Goal: Task Accomplishment & Management: Use online tool/utility

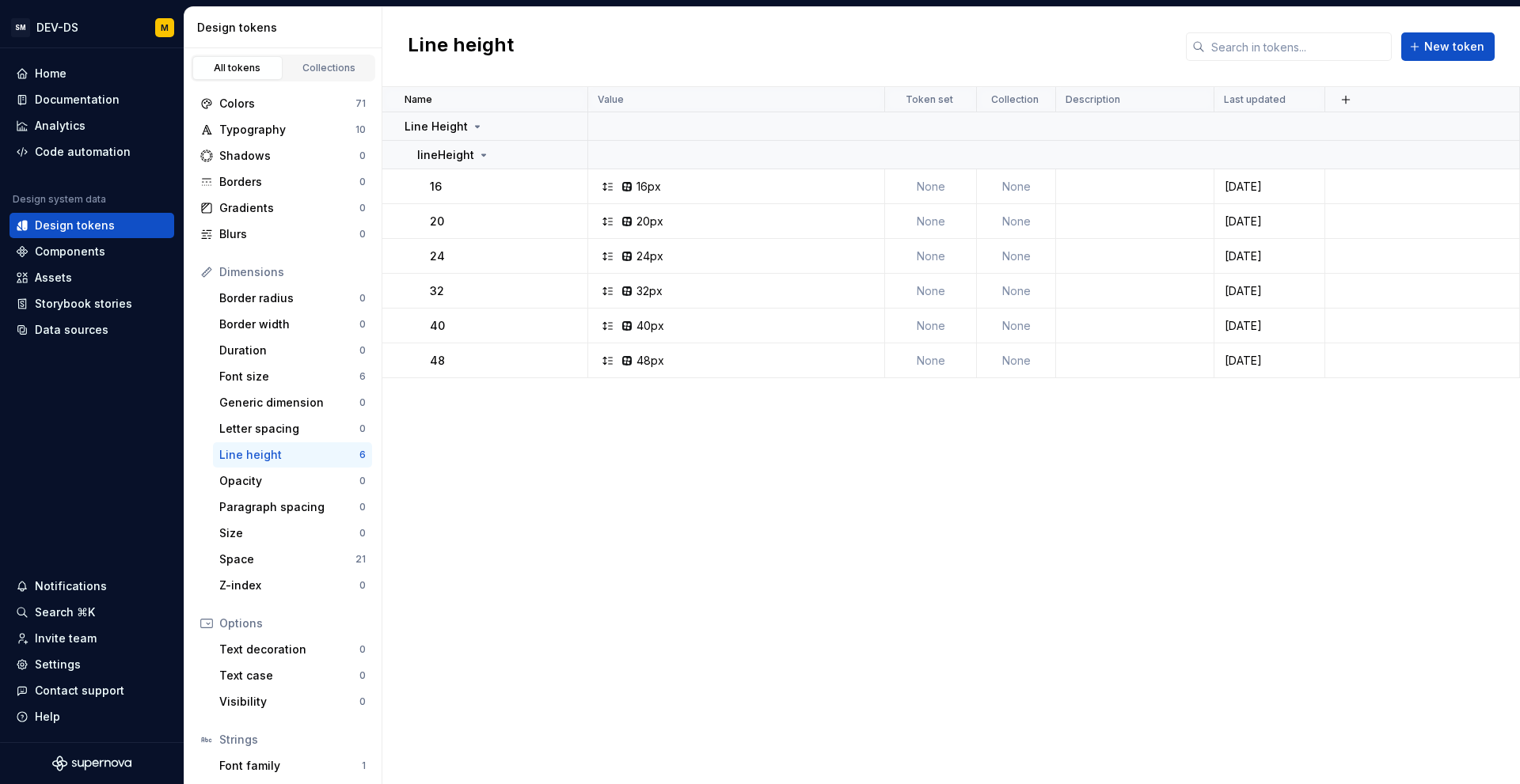
scroll to position [83, 0]
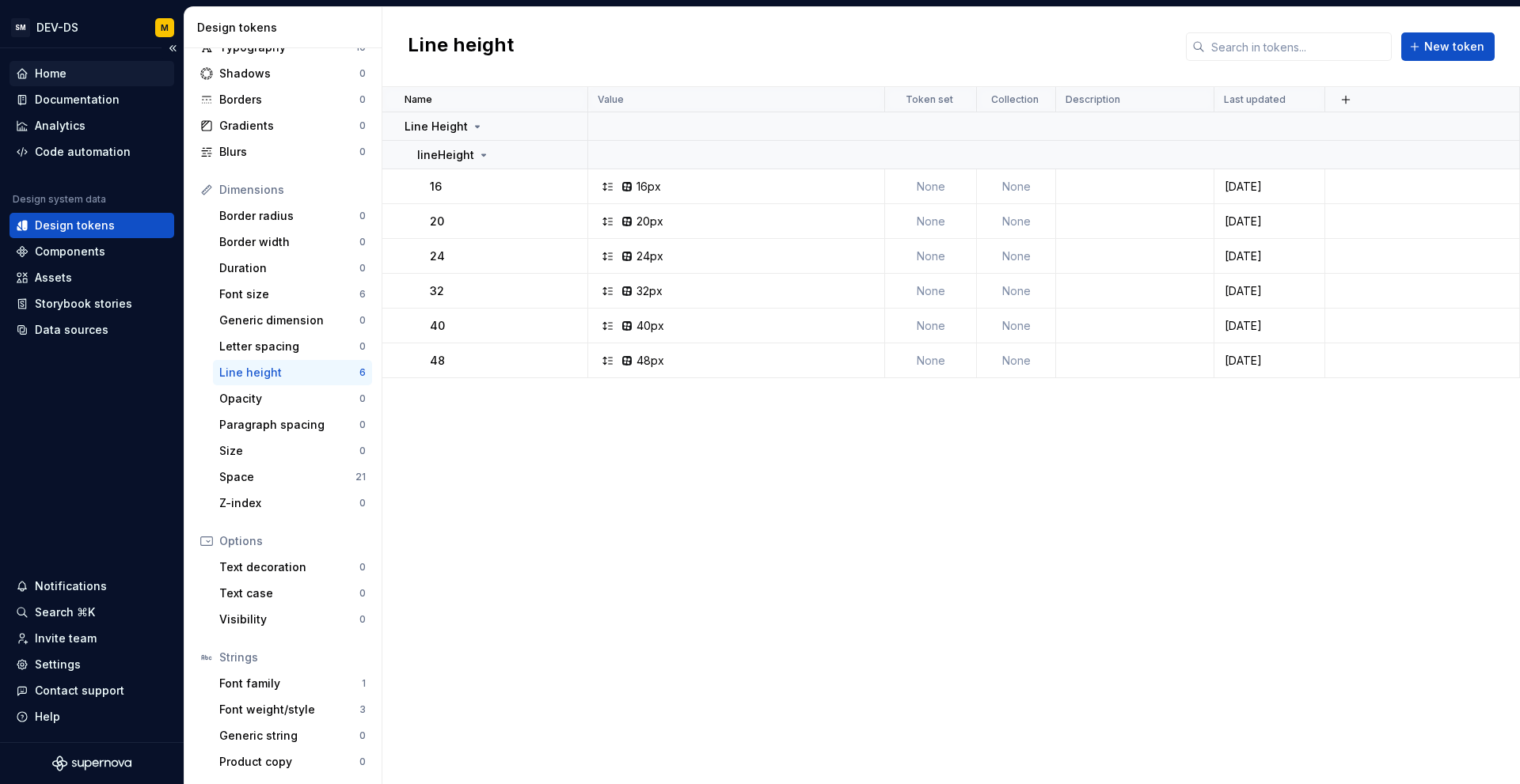
click at [62, 72] on div "Home" at bounding box center [51, 74] width 32 height 16
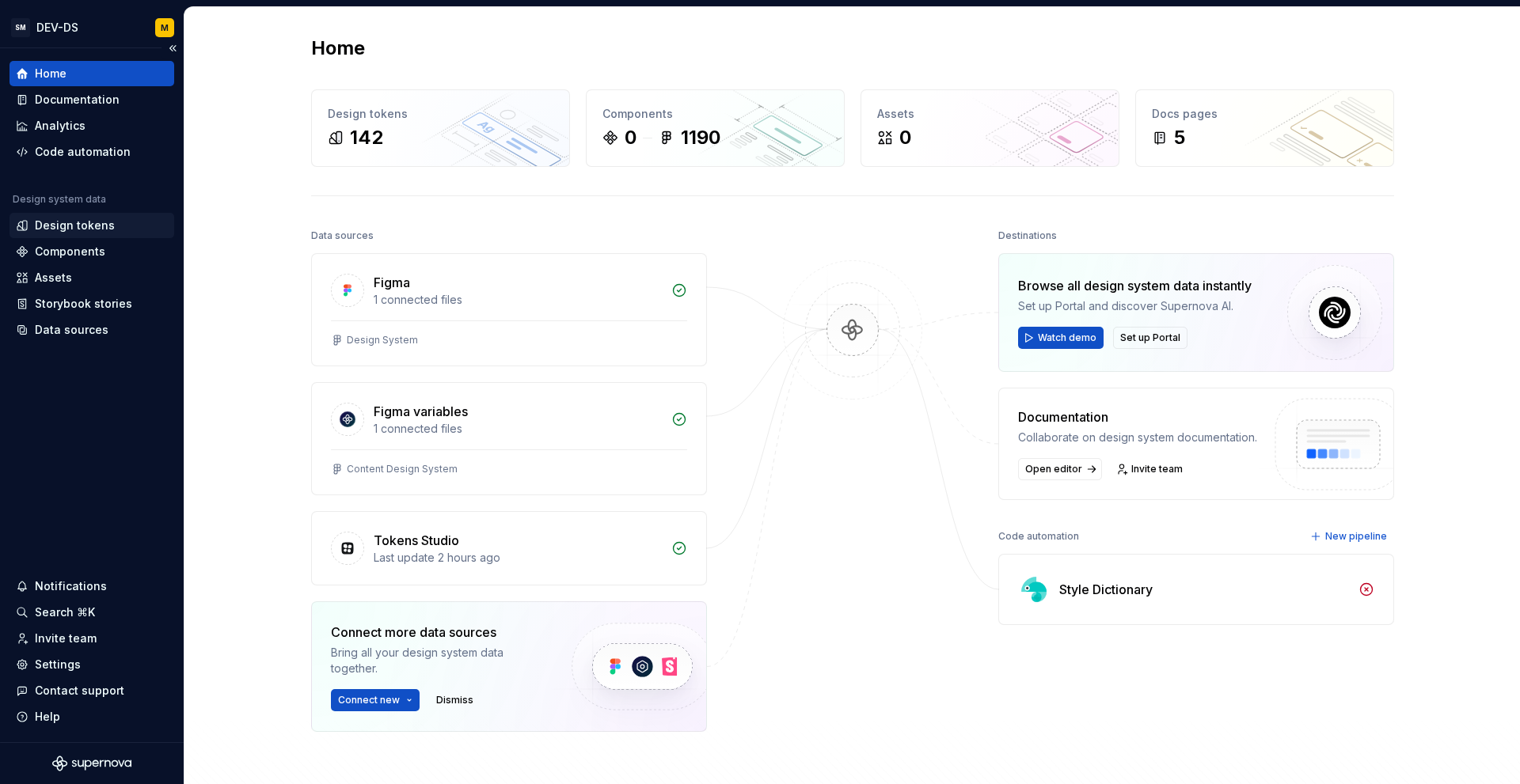
click at [52, 227] on div "Design tokens" at bounding box center [75, 226] width 80 height 16
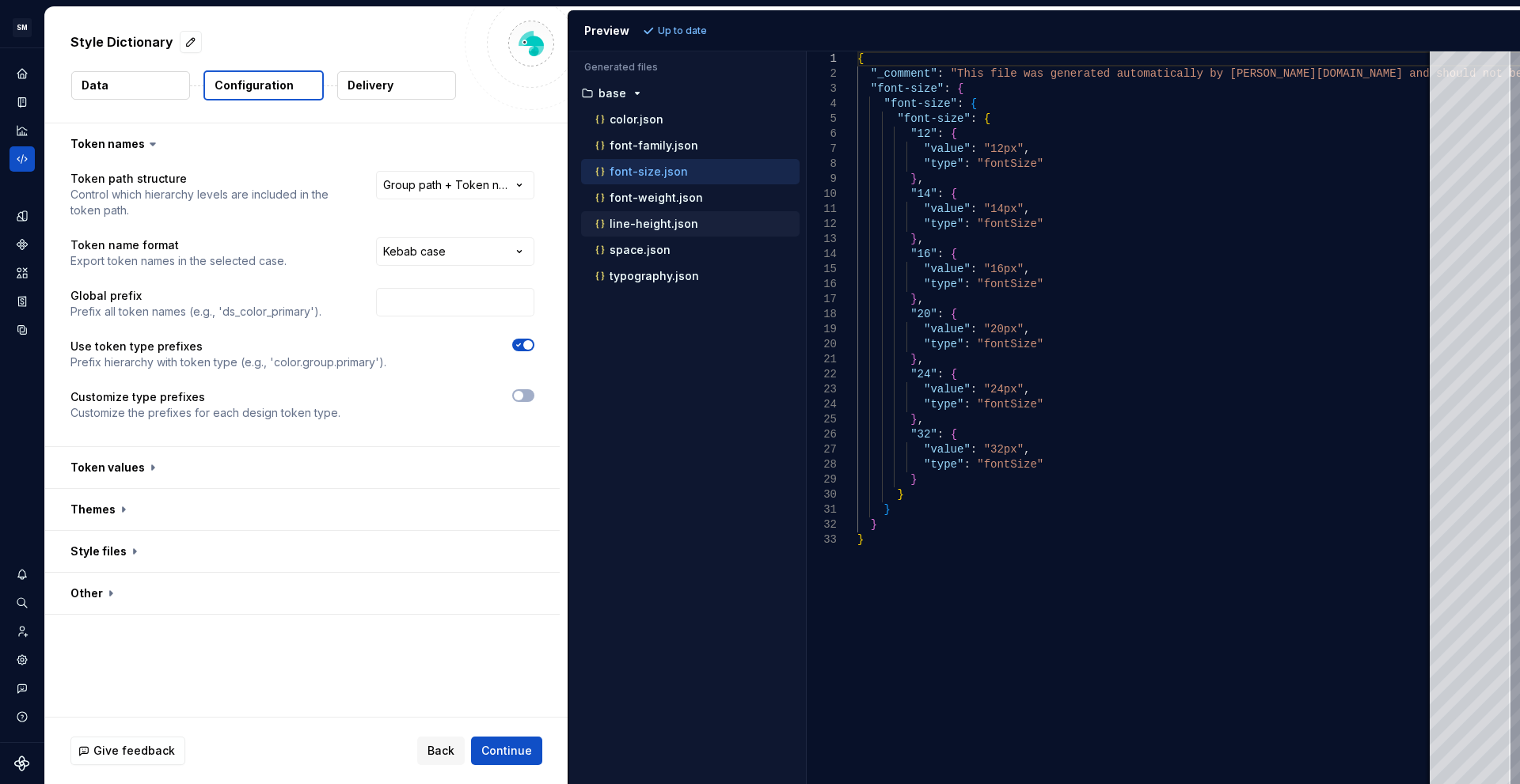
click at [643, 228] on p "line-height.json" at bounding box center [653, 224] width 88 height 13
type textarea "**********"
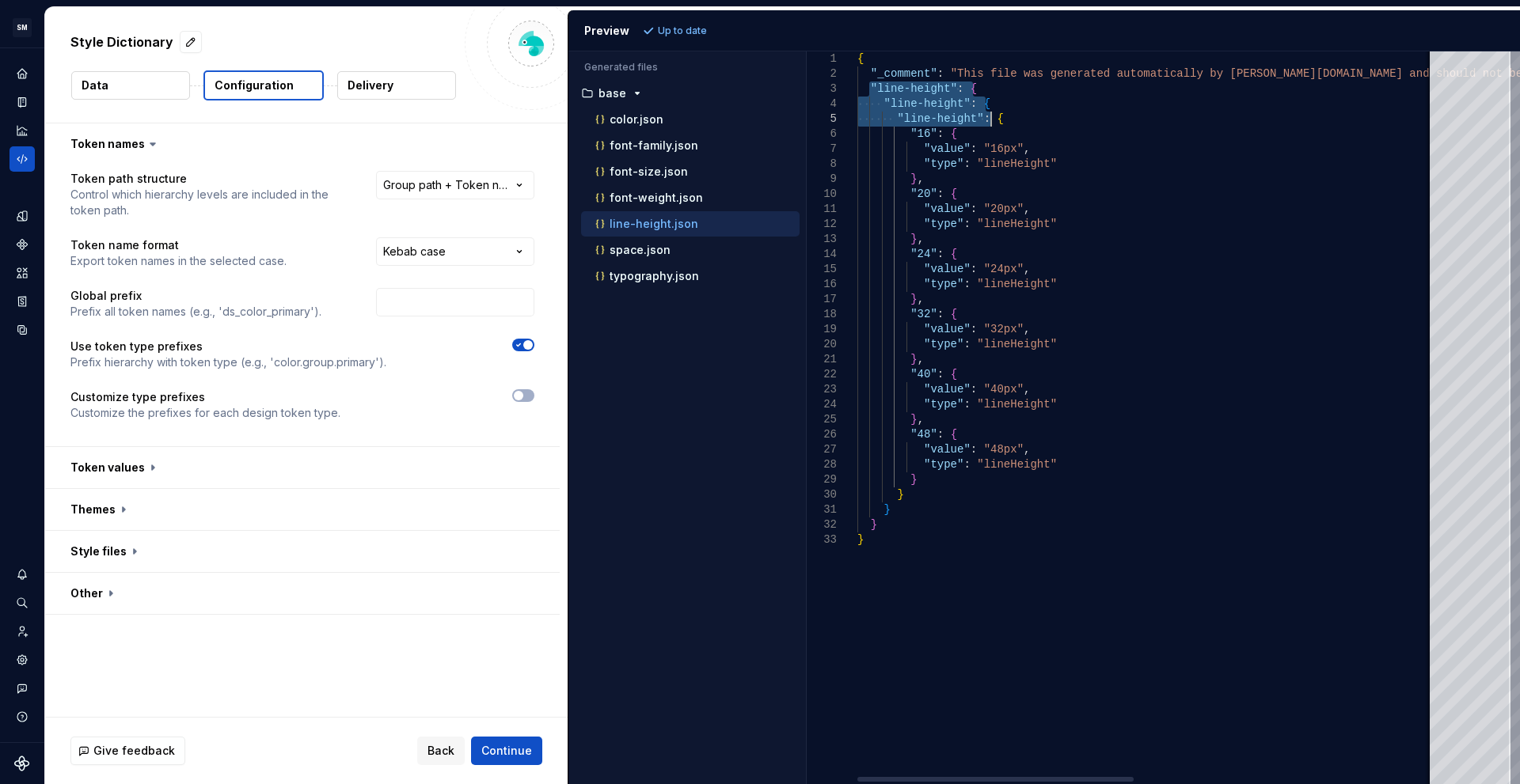
drag, startPoint x: 871, startPoint y: 86, endPoint x: 1017, endPoint y: 119, distance: 149.7
click at [1017, 119] on div "{ "_comment" : "This file was generated automatically by Supernov [DOMAIN_NAME]…" at bounding box center [1459, 418] width 1203 height 733
